Goal: Task Accomplishment & Management: Complete application form

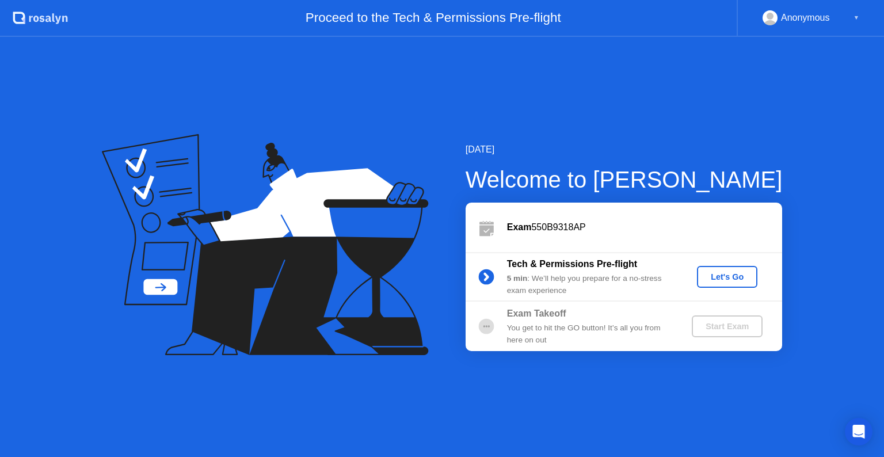
click at [726, 278] on div "Let's Go" at bounding box center [726, 276] width 51 height 9
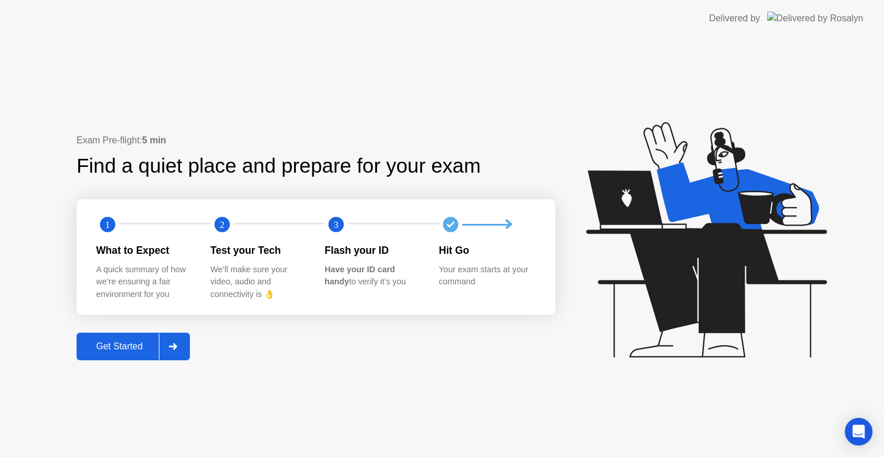
click at [182, 352] on div at bounding box center [173, 346] width 28 height 26
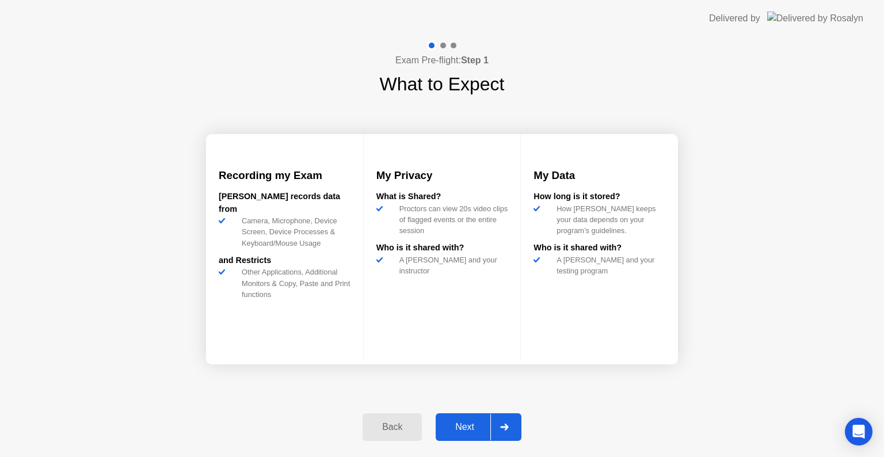
click at [499, 426] on div at bounding box center [504, 427] width 28 height 26
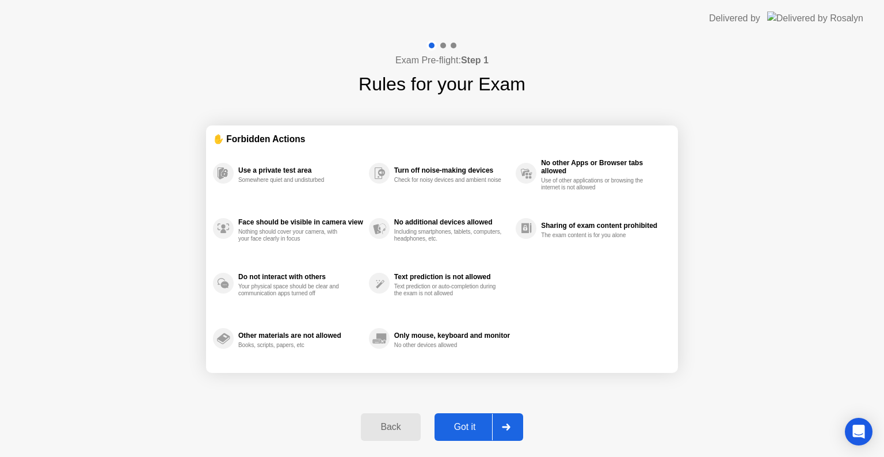
click at [499, 429] on div at bounding box center [506, 427] width 28 height 26
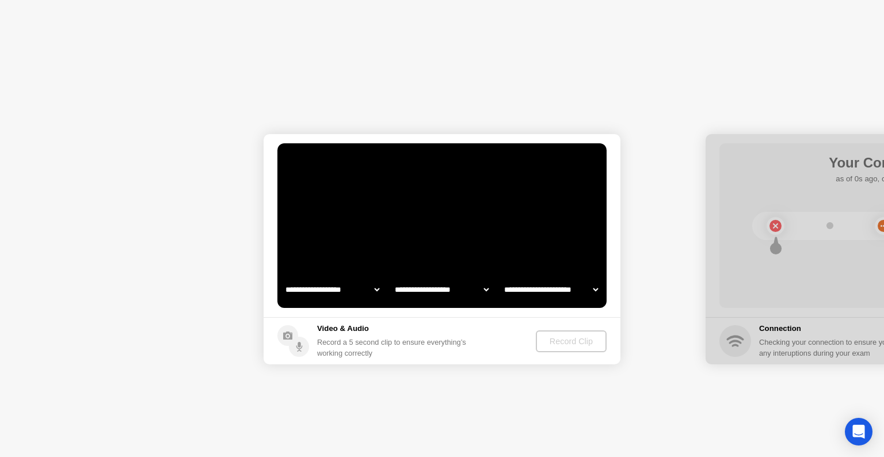
select select "**********"
select select "*******"
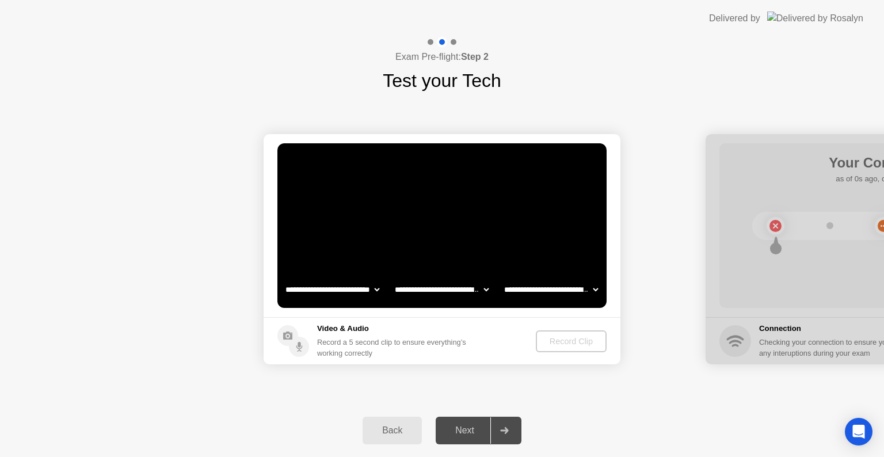
click at [405, 425] on div "Back" at bounding box center [392, 430] width 52 height 10
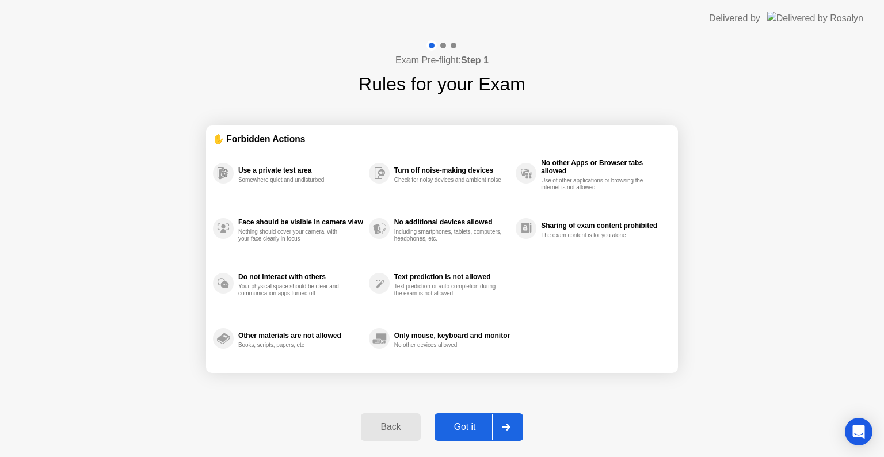
click at [470, 419] on button "Got it" at bounding box center [478, 427] width 89 height 28
select select "**********"
select select "*******"
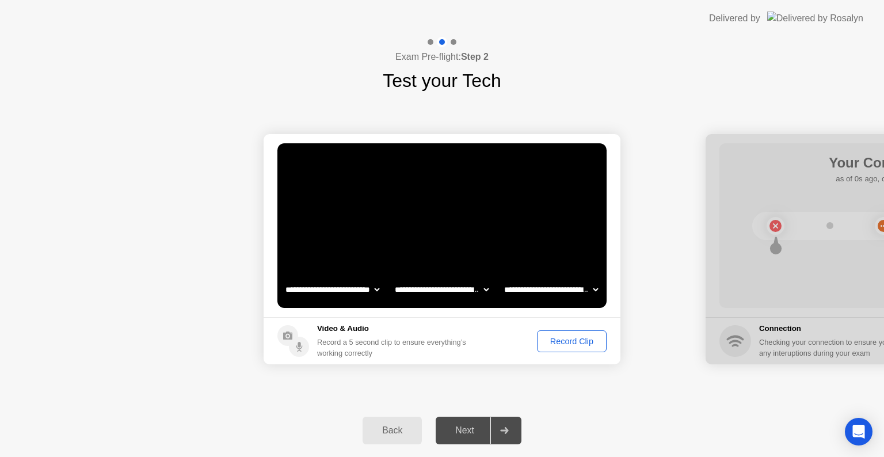
click at [555, 341] on div "Record Clip" at bounding box center [572, 341] width 62 height 9
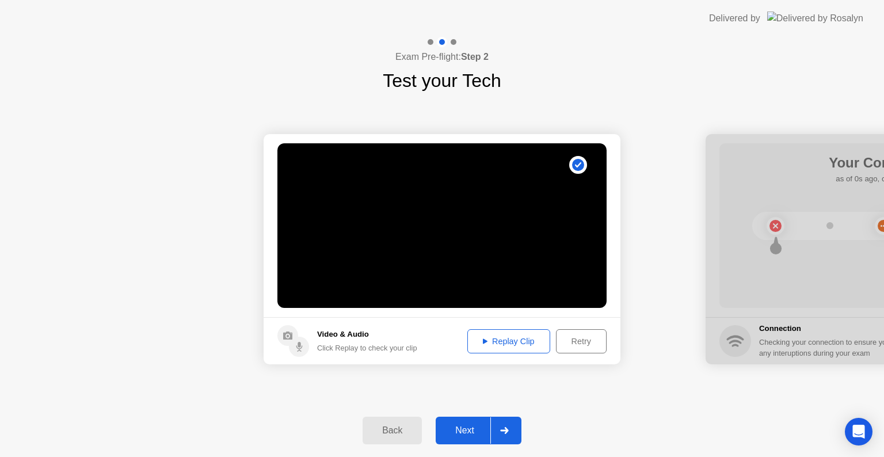
click at [535, 345] on div "Replay Clip" at bounding box center [508, 341] width 75 height 9
click at [484, 429] on div "Next" at bounding box center [464, 430] width 51 height 10
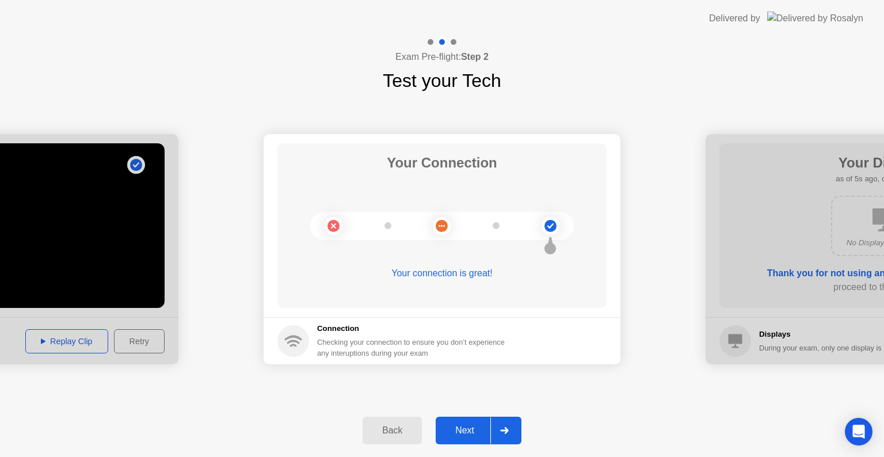
click at [490, 429] on div "Next" at bounding box center [464, 430] width 51 height 10
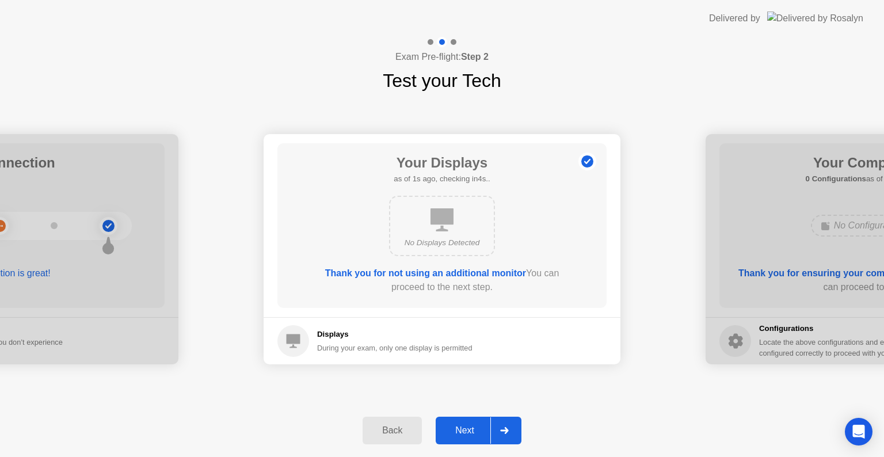
click at [489, 425] on div "Next" at bounding box center [464, 430] width 51 height 10
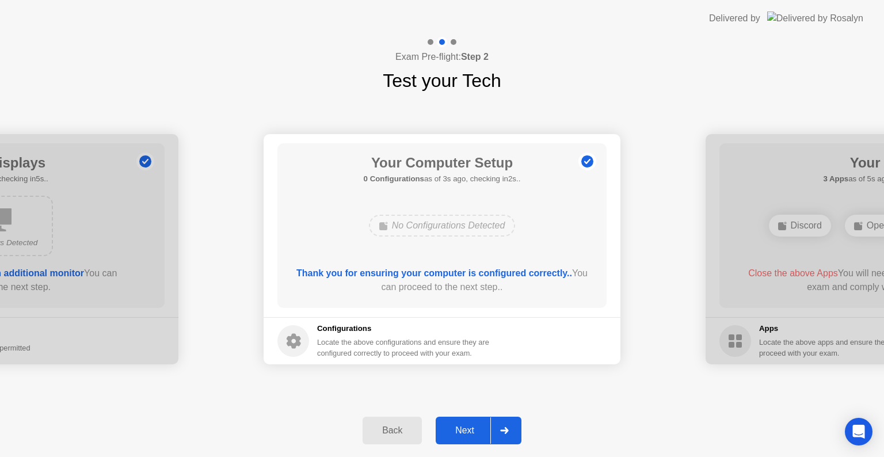
click at [481, 425] on div "Next" at bounding box center [464, 430] width 51 height 10
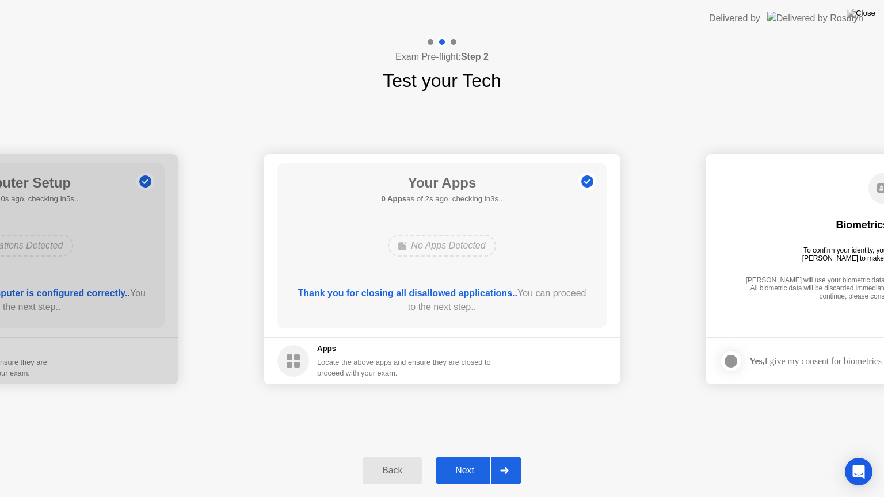
click at [506, 456] on div at bounding box center [504, 470] width 28 height 26
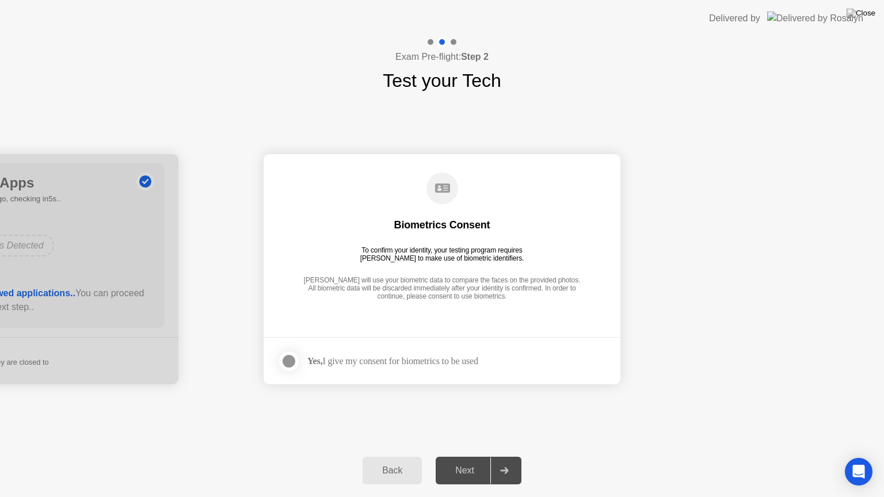
click at [506, 456] on div at bounding box center [504, 470] width 28 height 26
click at [380, 361] on div "Yes, I give my consent for biometrics to be used" at bounding box center [392, 361] width 171 height 11
click at [290, 357] on div at bounding box center [289, 361] width 14 height 14
click at [493, 456] on div at bounding box center [504, 470] width 28 height 26
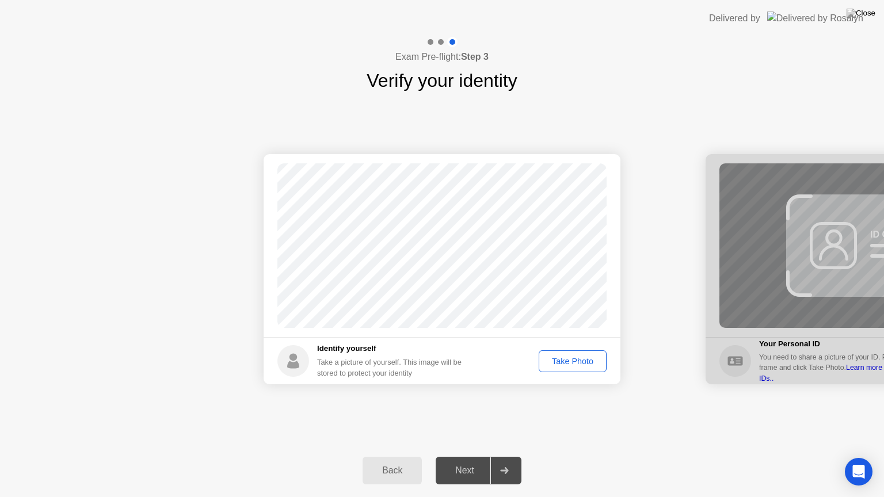
click at [575, 366] on div "Take Photo" at bounding box center [573, 361] width 60 height 9
click at [509, 456] on div at bounding box center [504, 470] width 28 height 26
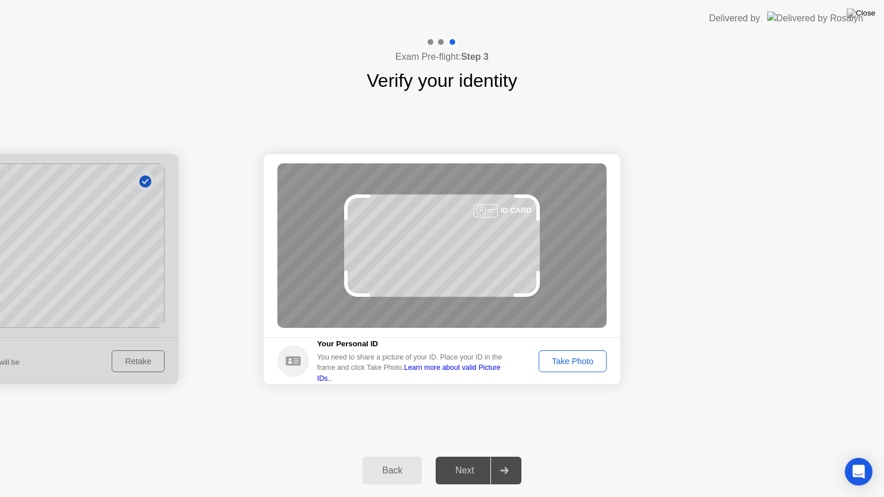
click at [567, 366] on div "Take Photo" at bounding box center [573, 361] width 60 height 9
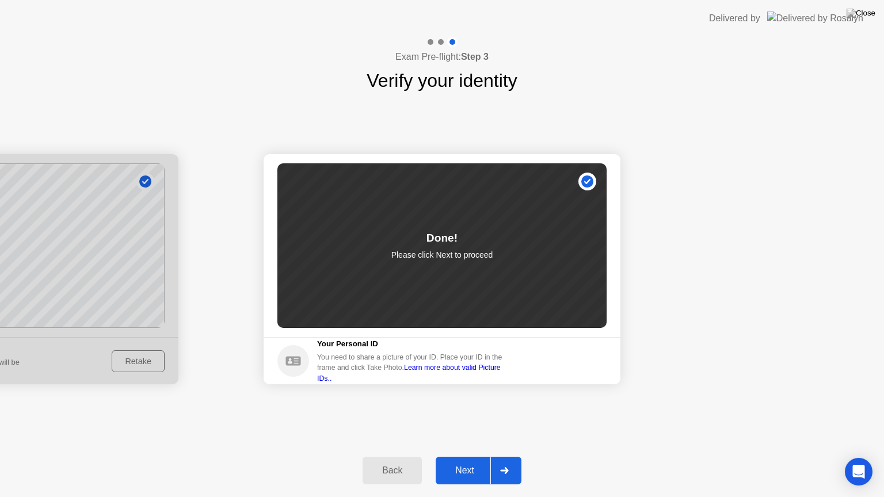
click at [508, 456] on icon at bounding box center [504, 470] width 9 height 7
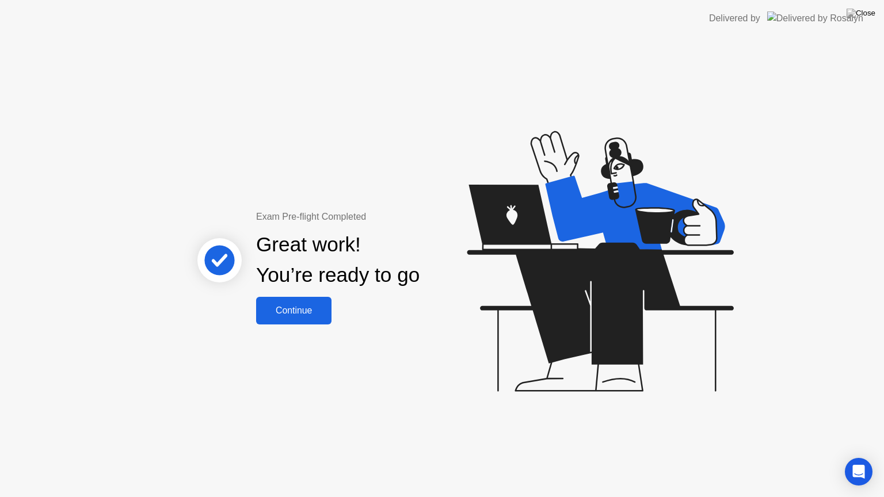
click at [322, 302] on button "Continue" at bounding box center [293, 311] width 75 height 28
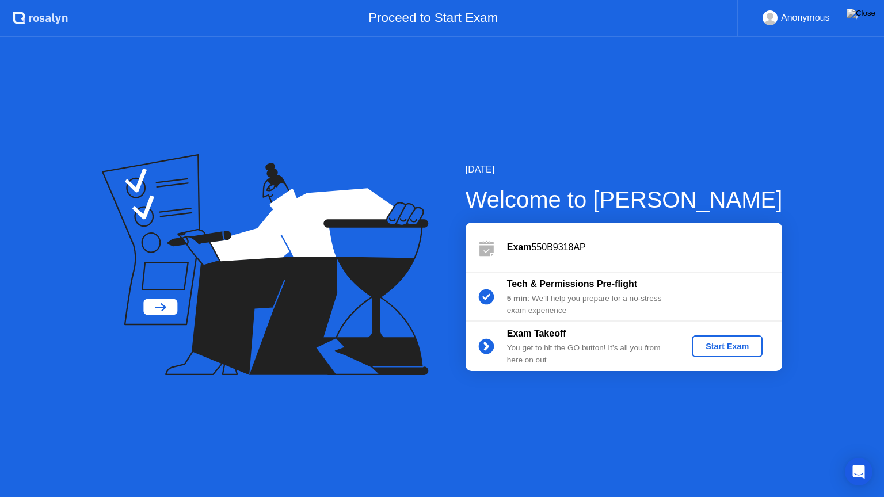
click at [715, 353] on button "Start Exam" at bounding box center [727, 346] width 71 height 22
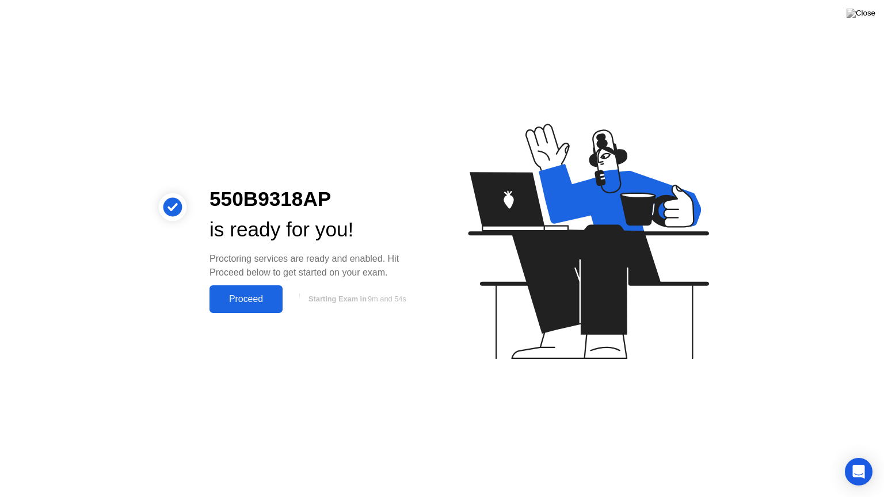
click at [273, 304] on div "Proceed" at bounding box center [246, 299] width 66 height 10
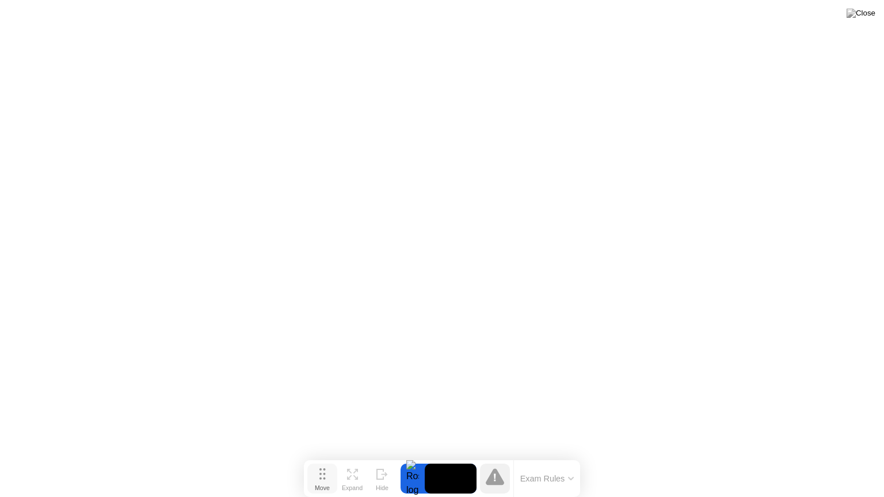
click at [329, 456] on button "Move" at bounding box center [322, 479] width 30 height 30
drag, startPoint x: 322, startPoint y: 476, endPoint x: 335, endPoint y: 479, distance: 12.9
click at [335, 456] on icon at bounding box center [335, 474] width 6 height 12
